Goal: Information Seeking & Learning: Learn about a topic

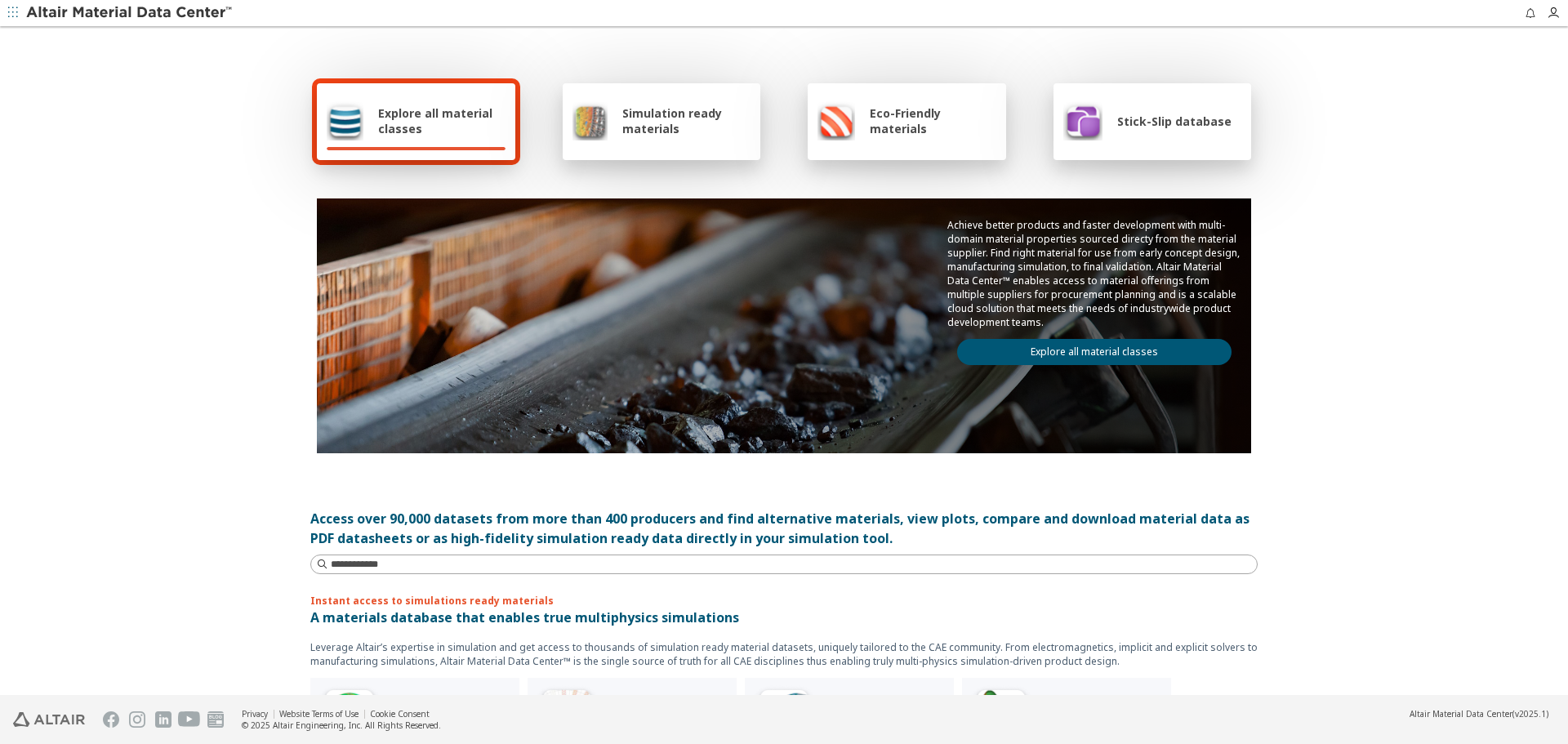
click at [993, 355] on link "Explore all material classes" at bounding box center [1094, 352] width 274 height 26
click at [1069, 358] on link "Explore all material classes" at bounding box center [1094, 352] width 274 height 26
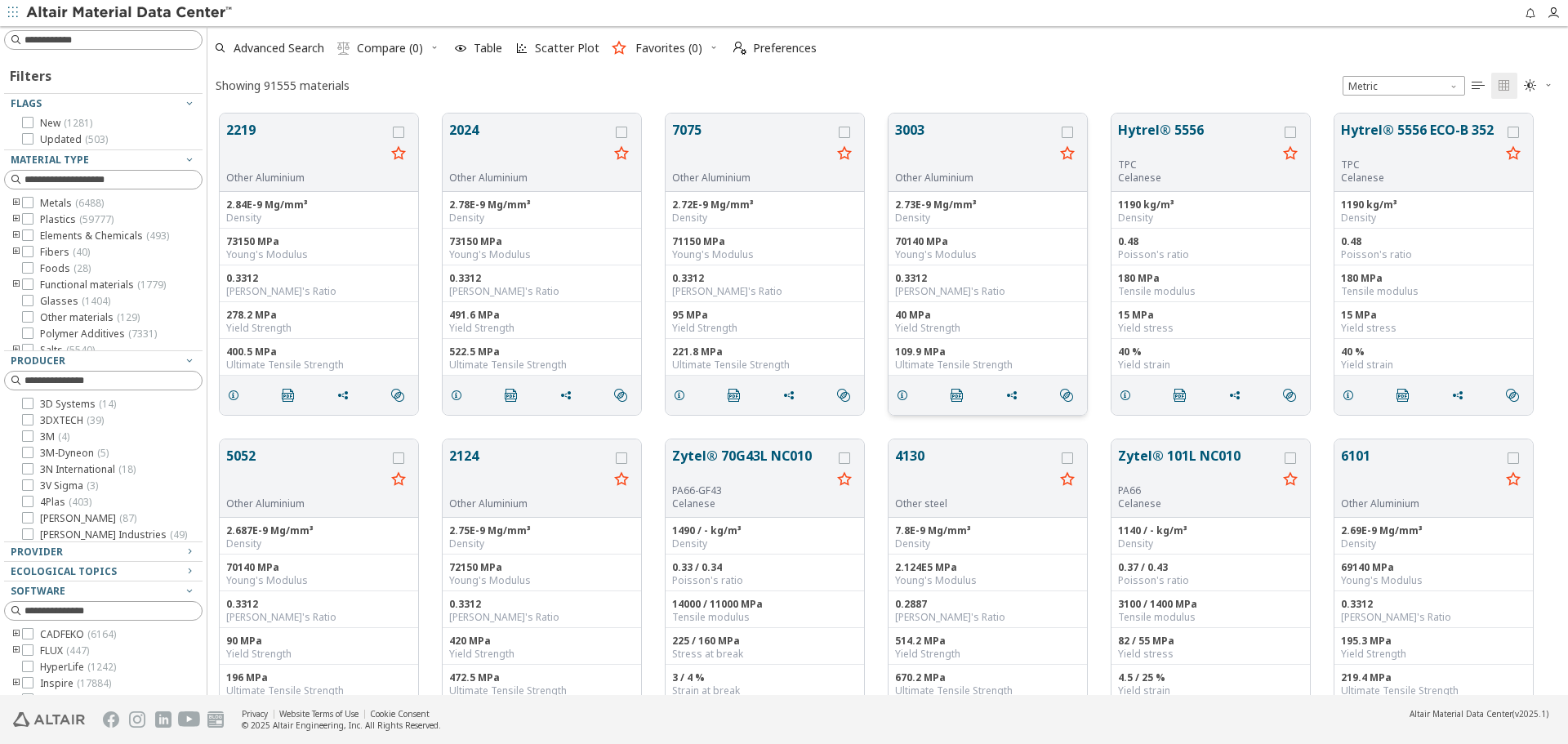
scroll to position [582, 1348]
click at [1177, 145] on button "Hytrel® 5556" at bounding box center [1198, 140] width 159 height 39
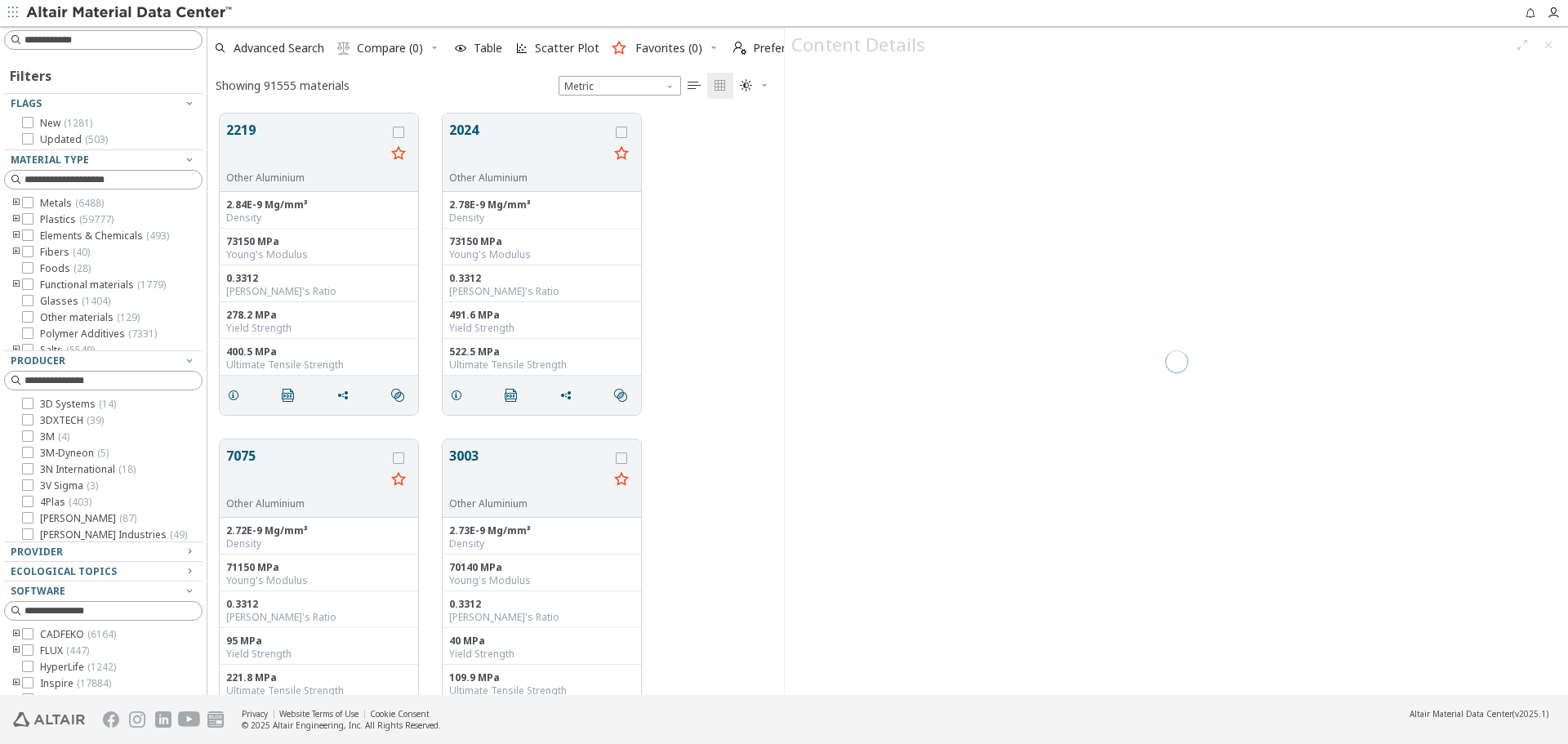
scroll to position [582, 564]
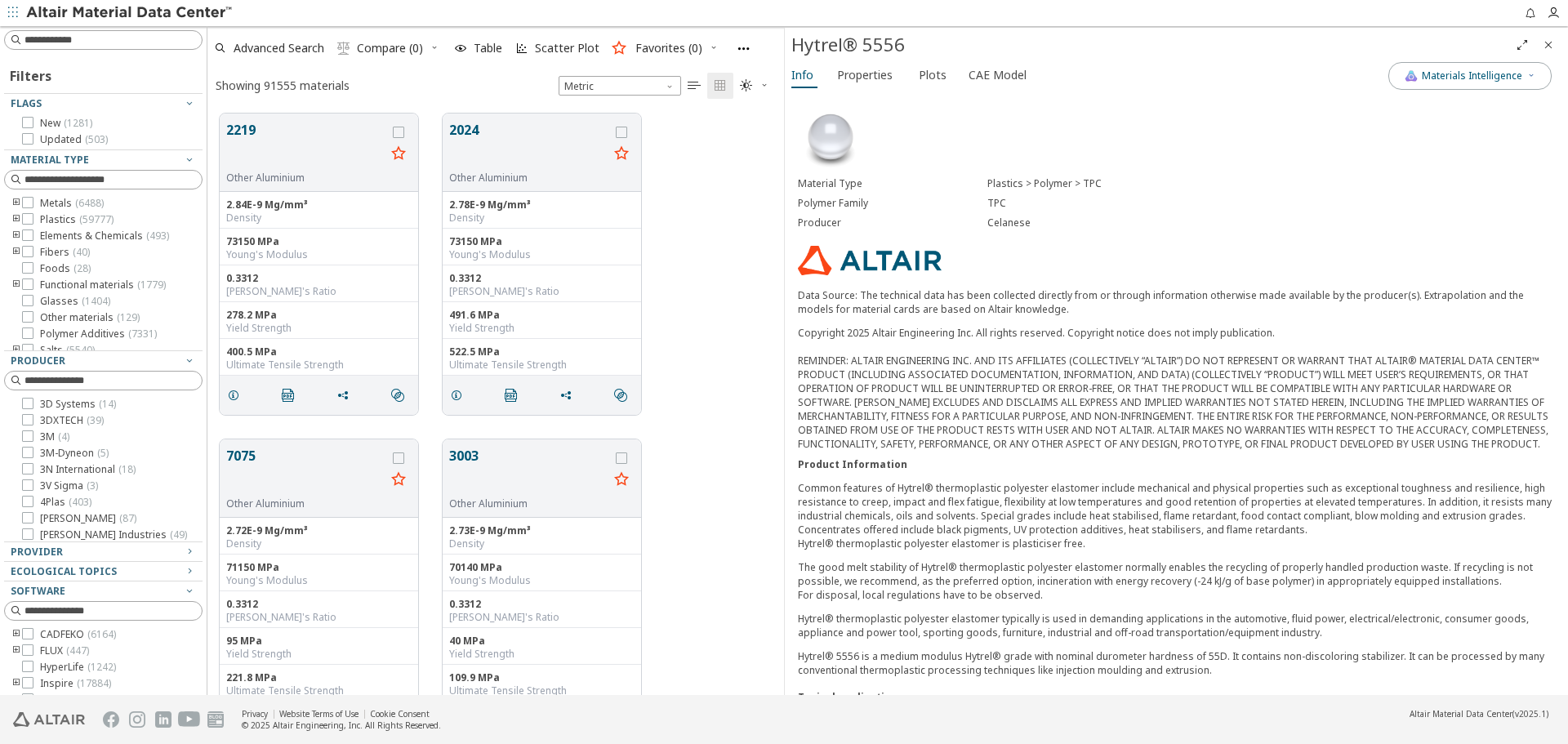
scroll to position [389, 0]
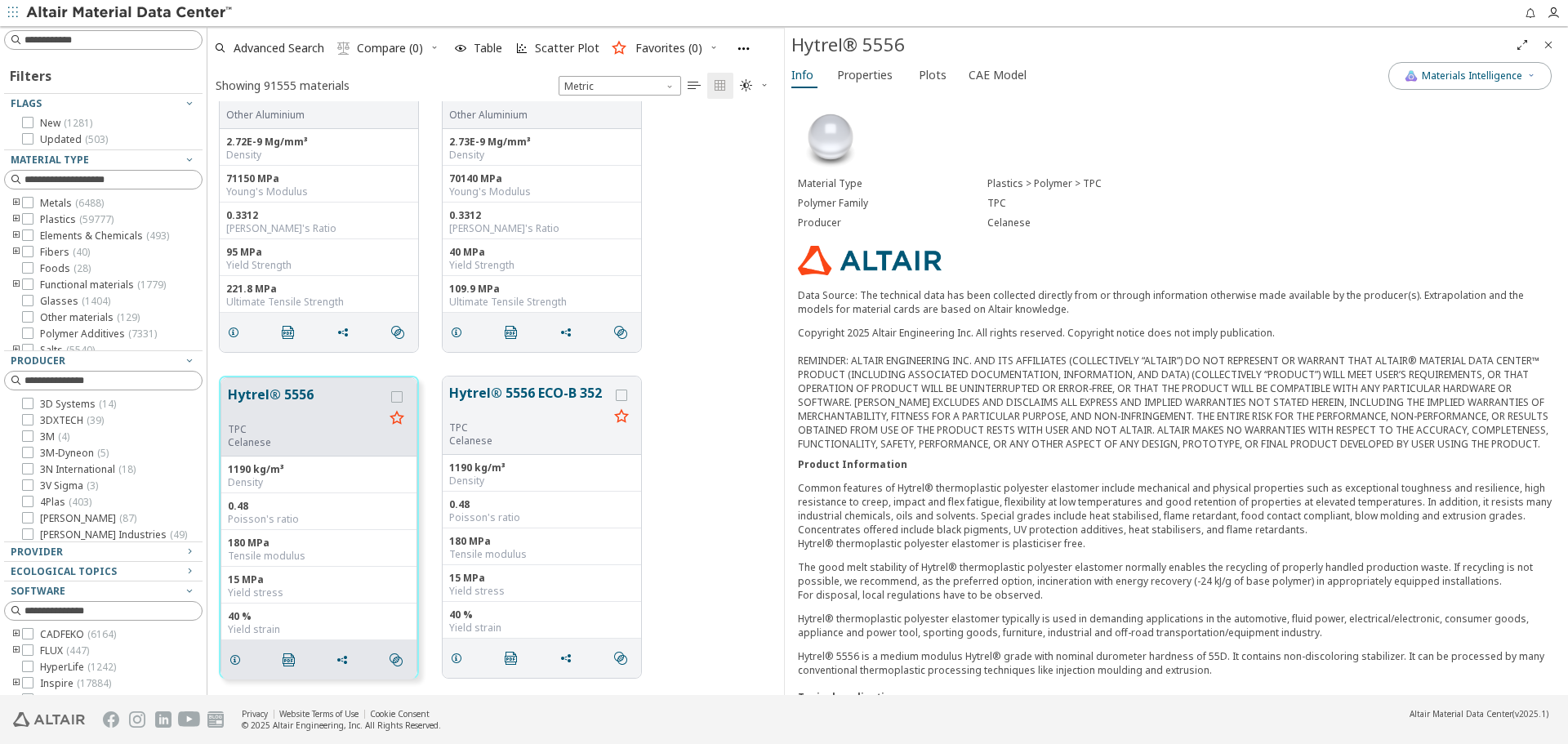
click at [860, 77] on span "Properties" at bounding box center [865, 75] width 55 height 26
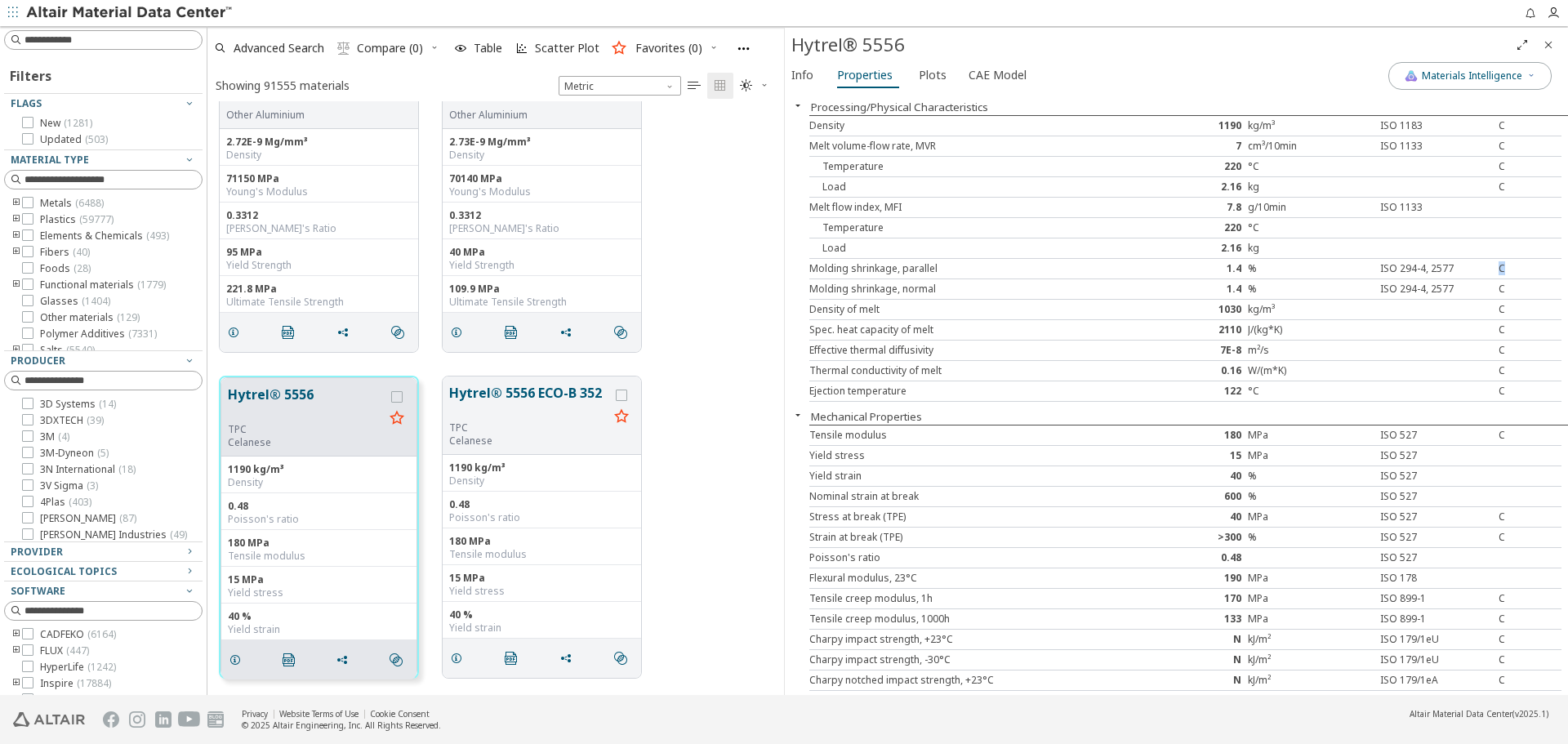
drag, startPoint x: 1488, startPoint y: 269, endPoint x: 1496, endPoint y: 269, distance: 8.0
click at [1499, 269] on div "C" at bounding box center [1530, 268] width 63 height 13
drag, startPoint x: 1487, startPoint y: 285, endPoint x: 1498, endPoint y: 287, distance: 11.2
click at [1499, 287] on div "C" at bounding box center [1530, 288] width 63 height 13
click at [1499, 328] on div "C" at bounding box center [1530, 329] width 63 height 13
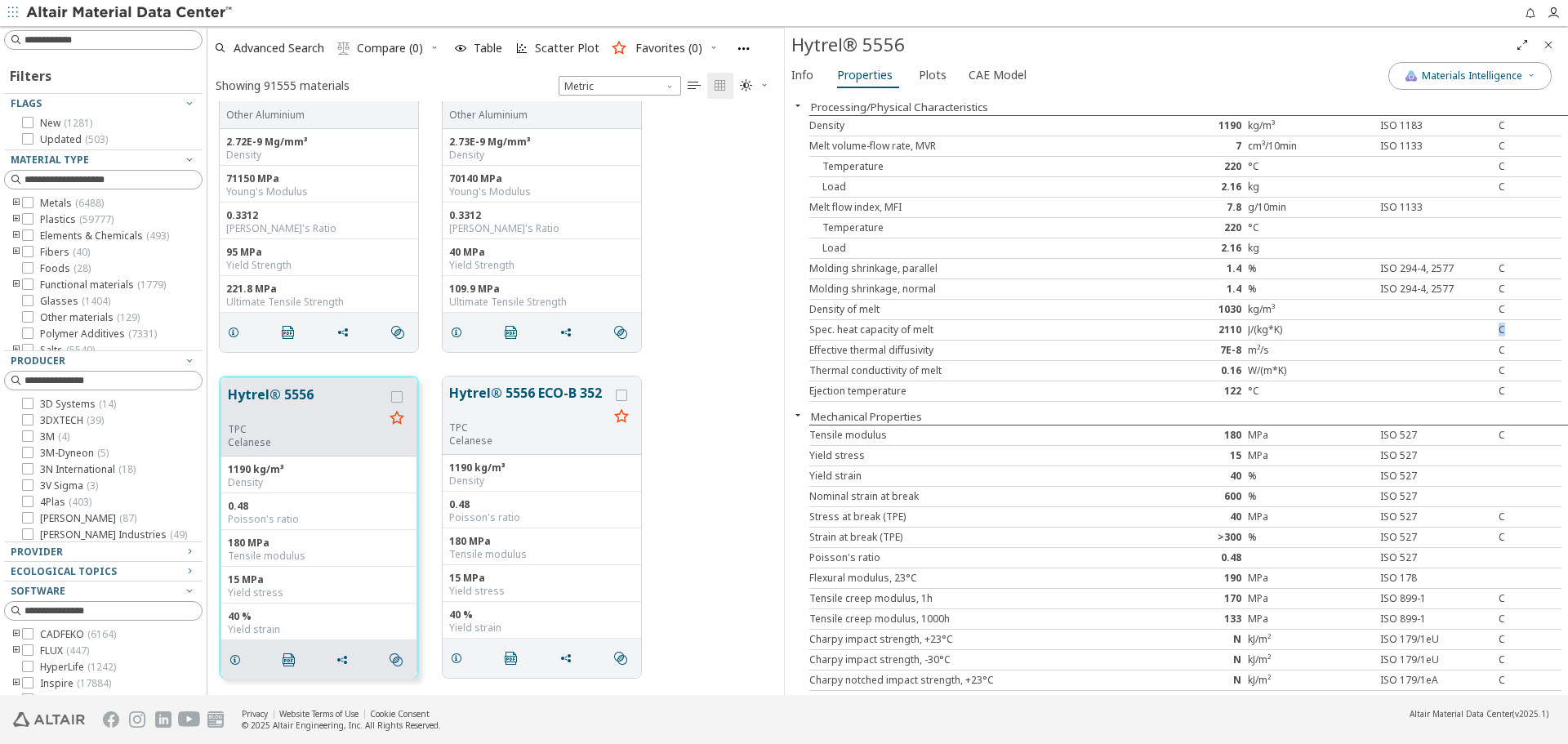
click at [1499, 331] on div "C" at bounding box center [1530, 329] width 63 height 13
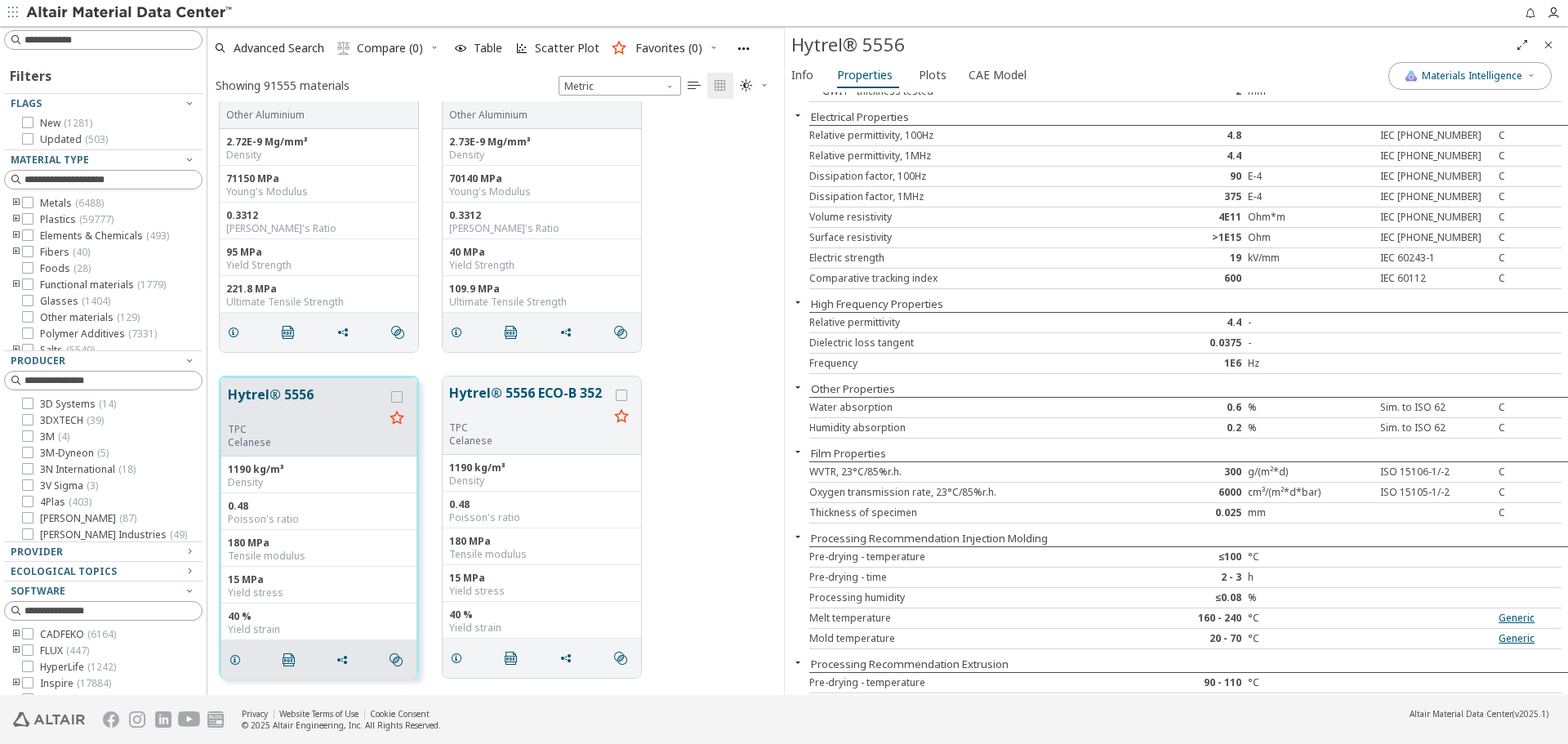
scroll to position [1306, 0]
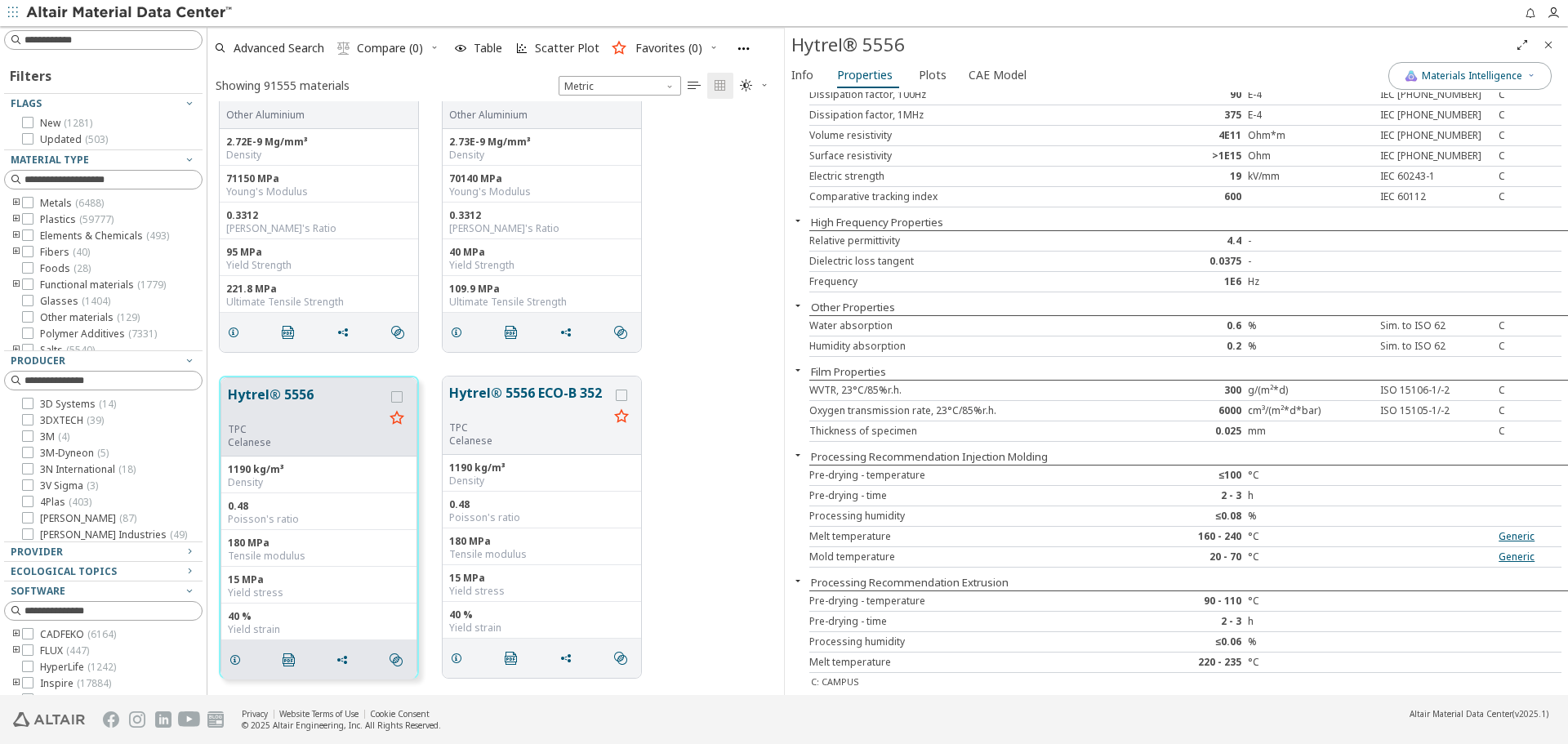
drag, startPoint x: 1549, startPoint y: 40, endPoint x: 1463, endPoint y: 2, distance: 94.0
click at [1548, 40] on icon "Close" at bounding box center [1548, 45] width 13 height 13
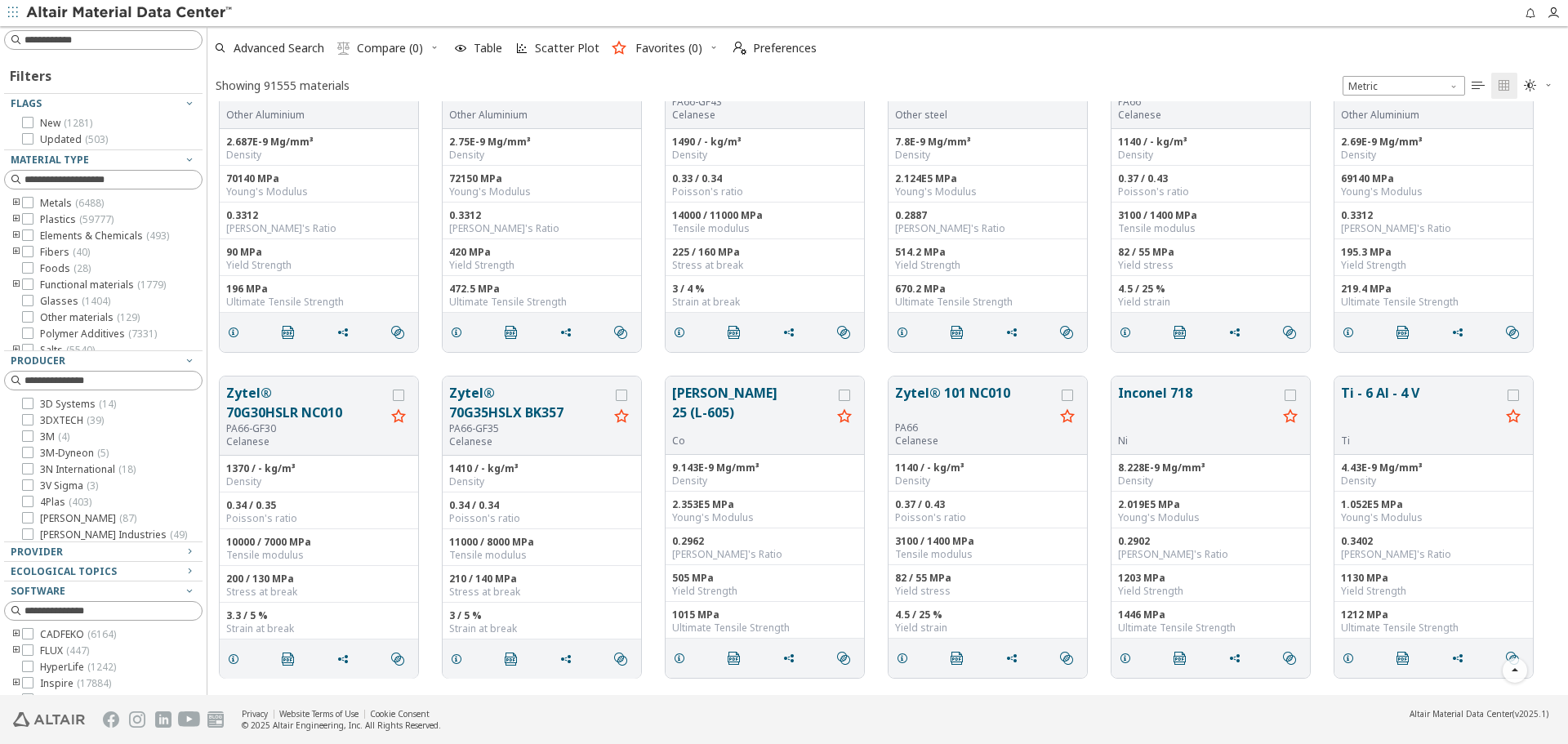
scroll to position [582, 1348]
